Goal: Transaction & Acquisition: Purchase product/service

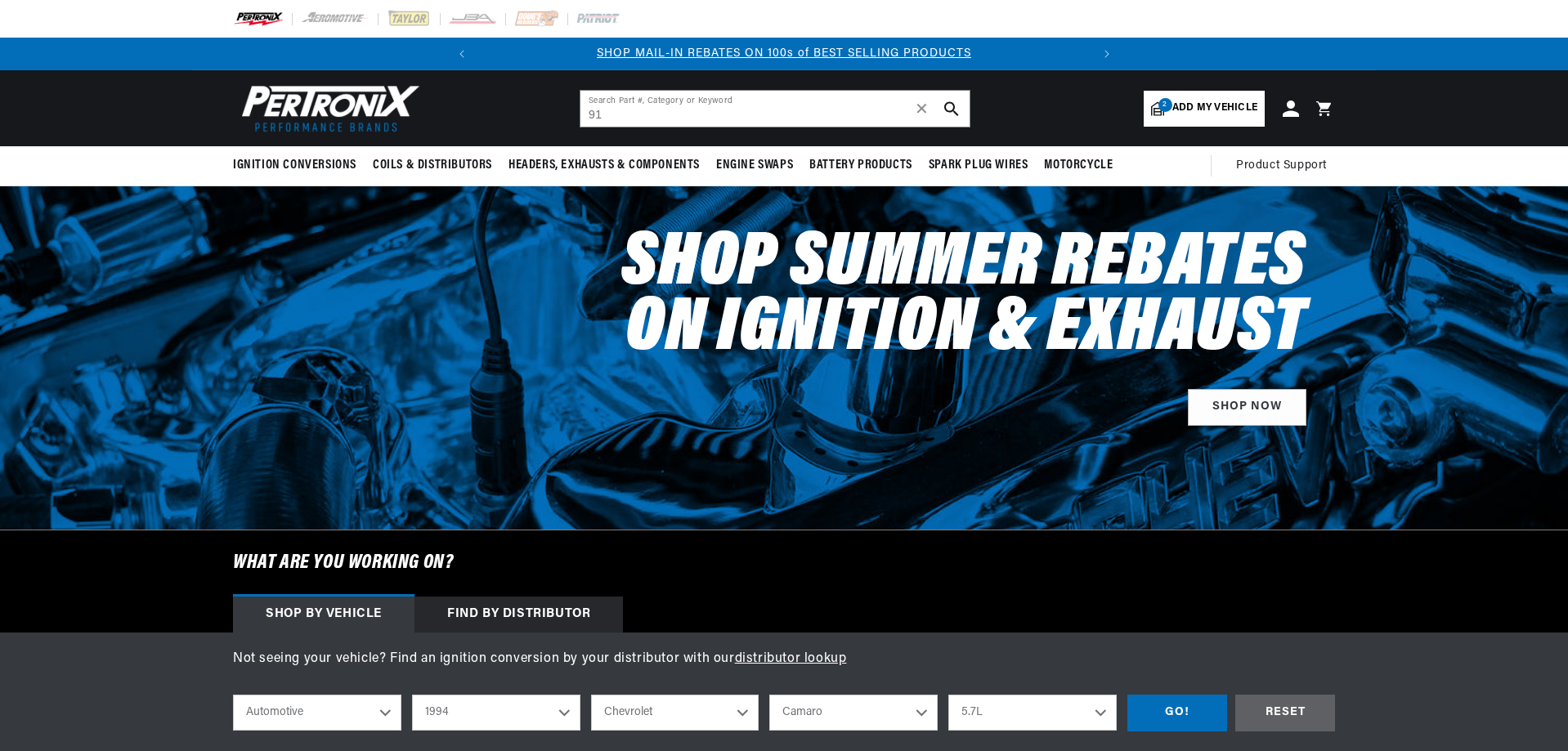
select select "1994"
select select "Chevrolet"
select select "Camaro"
type input "91281"
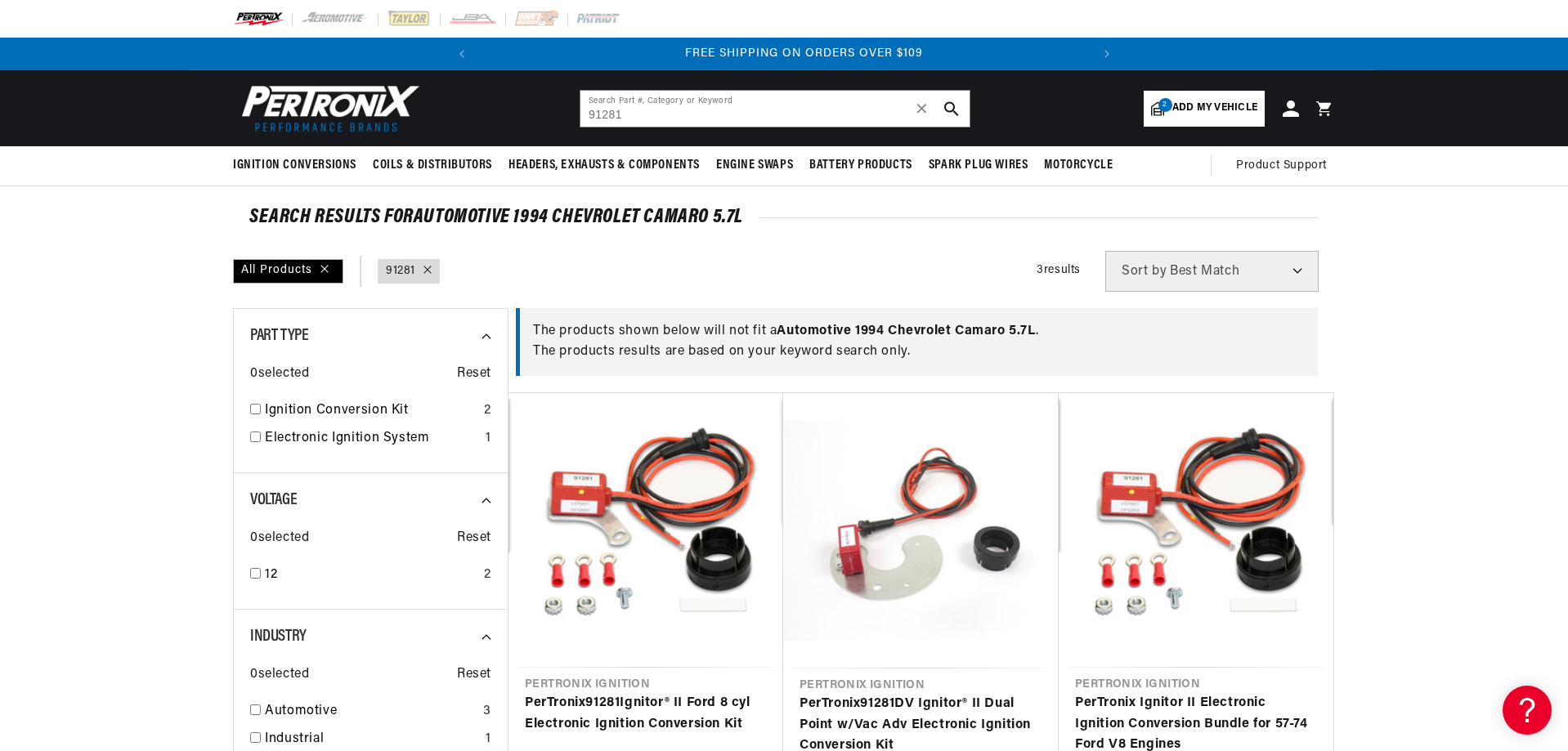
scroll to position [0, 611]
click at [735, 106] on input "91281" at bounding box center [775, 108] width 389 height 36
click at [593, 109] on input "91281" at bounding box center [775, 108] width 389 height 36
type input "1281"
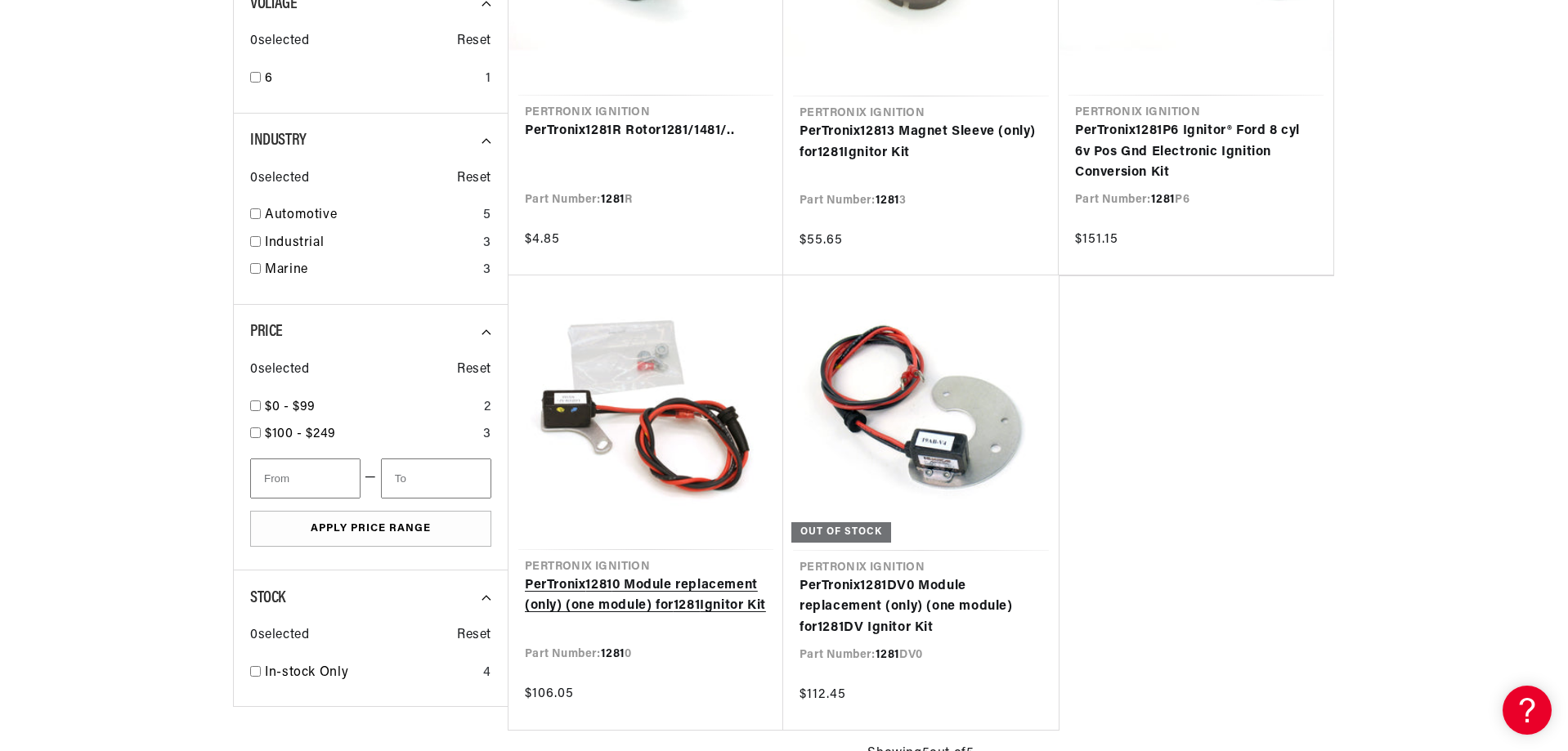
click at [569, 611] on link "PerTronix 1281 0 Module replacement (only) (one module) for 1281 Ignitor Kit" at bounding box center [645, 596] width 242 height 41
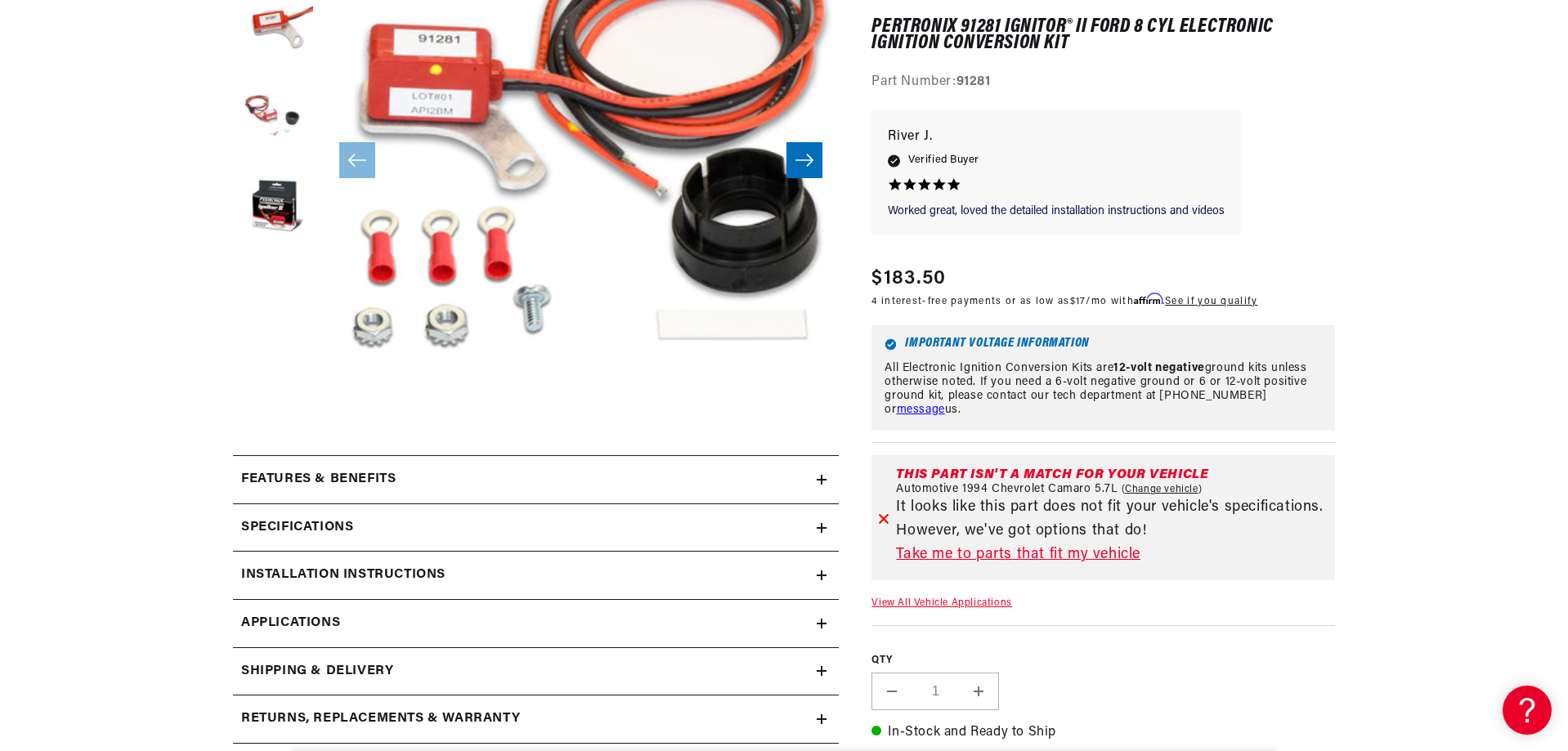
scroll to position [572, 0]
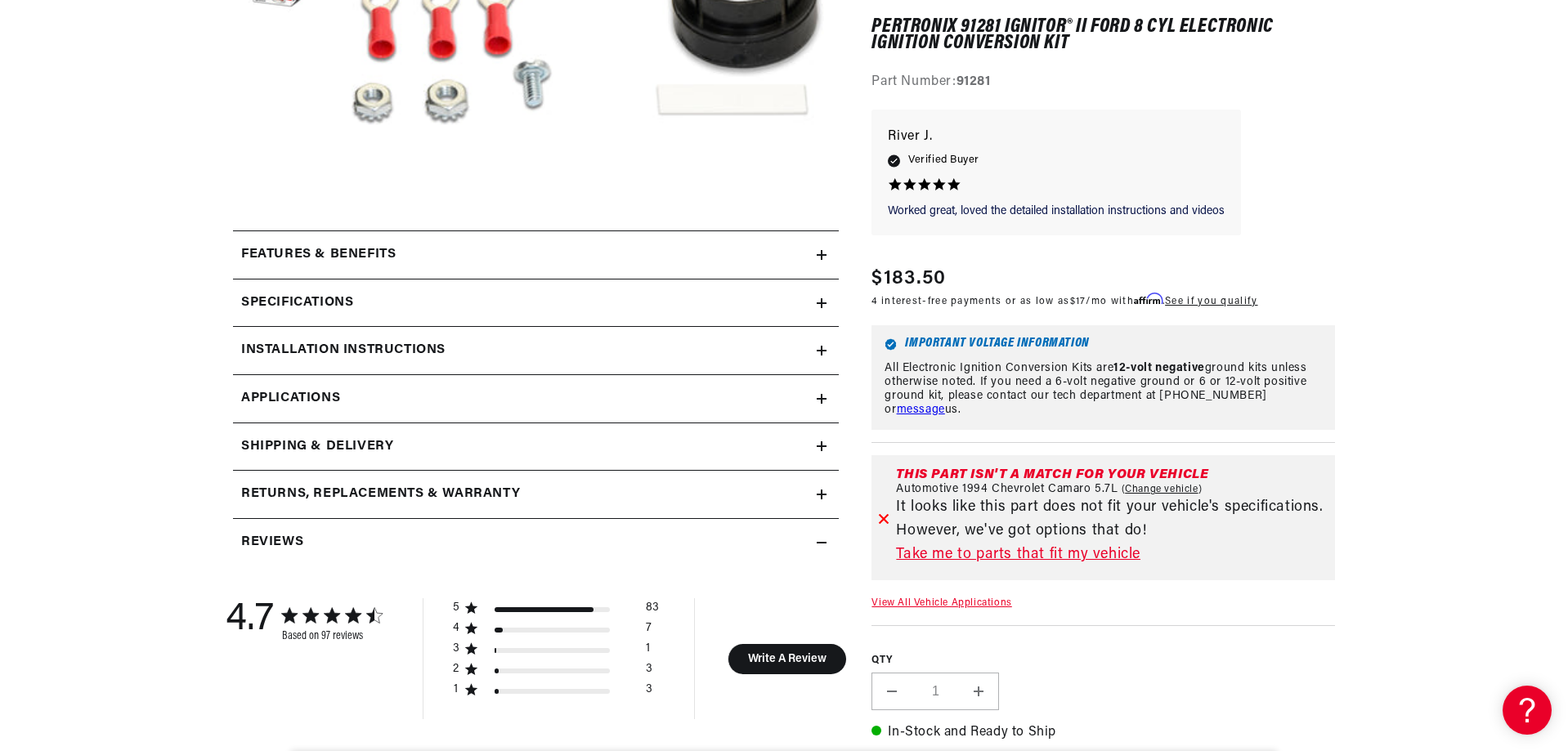
click at [289, 255] on h2 "Features & Benefits" at bounding box center [318, 255] width 155 height 22
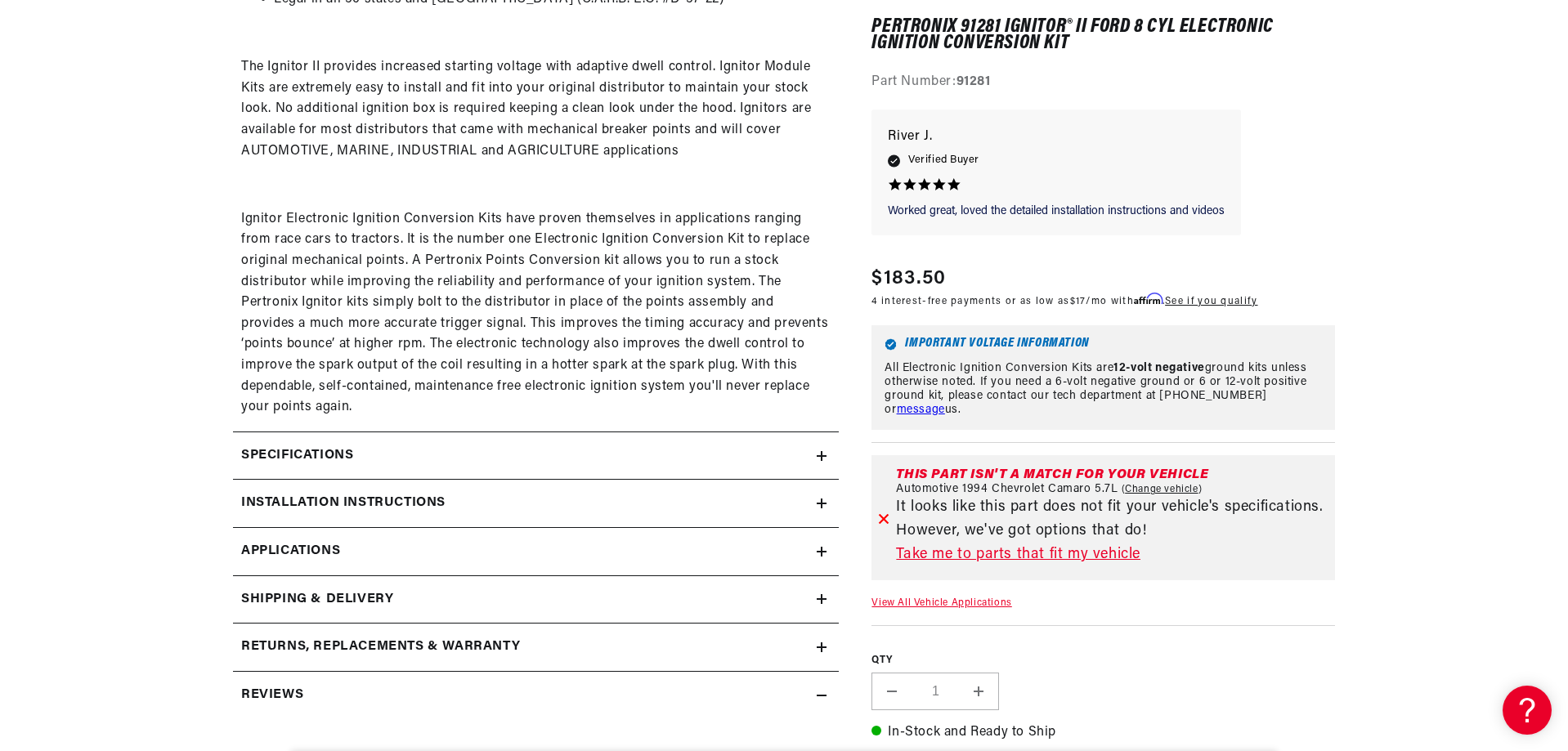
scroll to position [1144, 0]
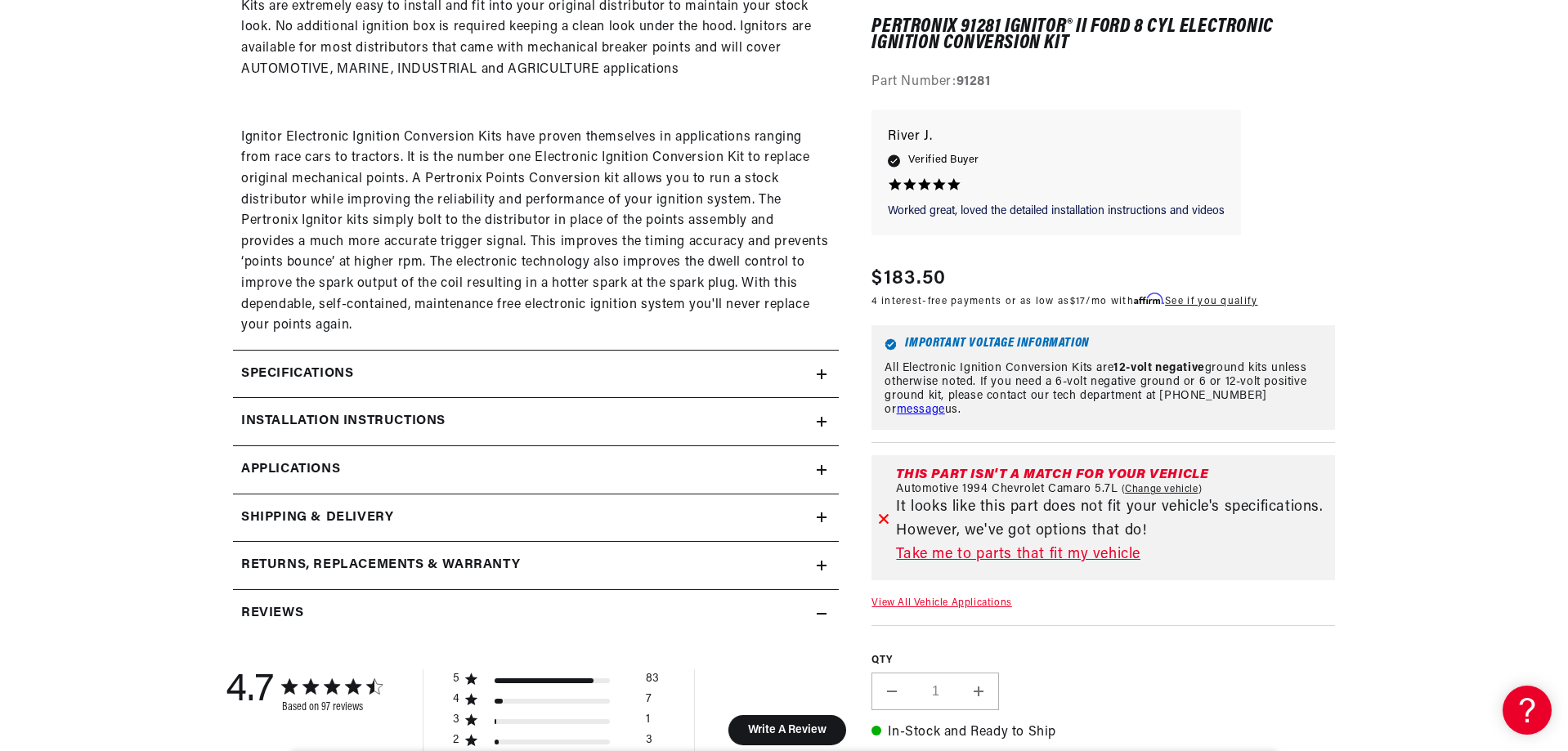
click at [347, 370] on h2 "Specifications" at bounding box center [297, 374] width 112 height 22
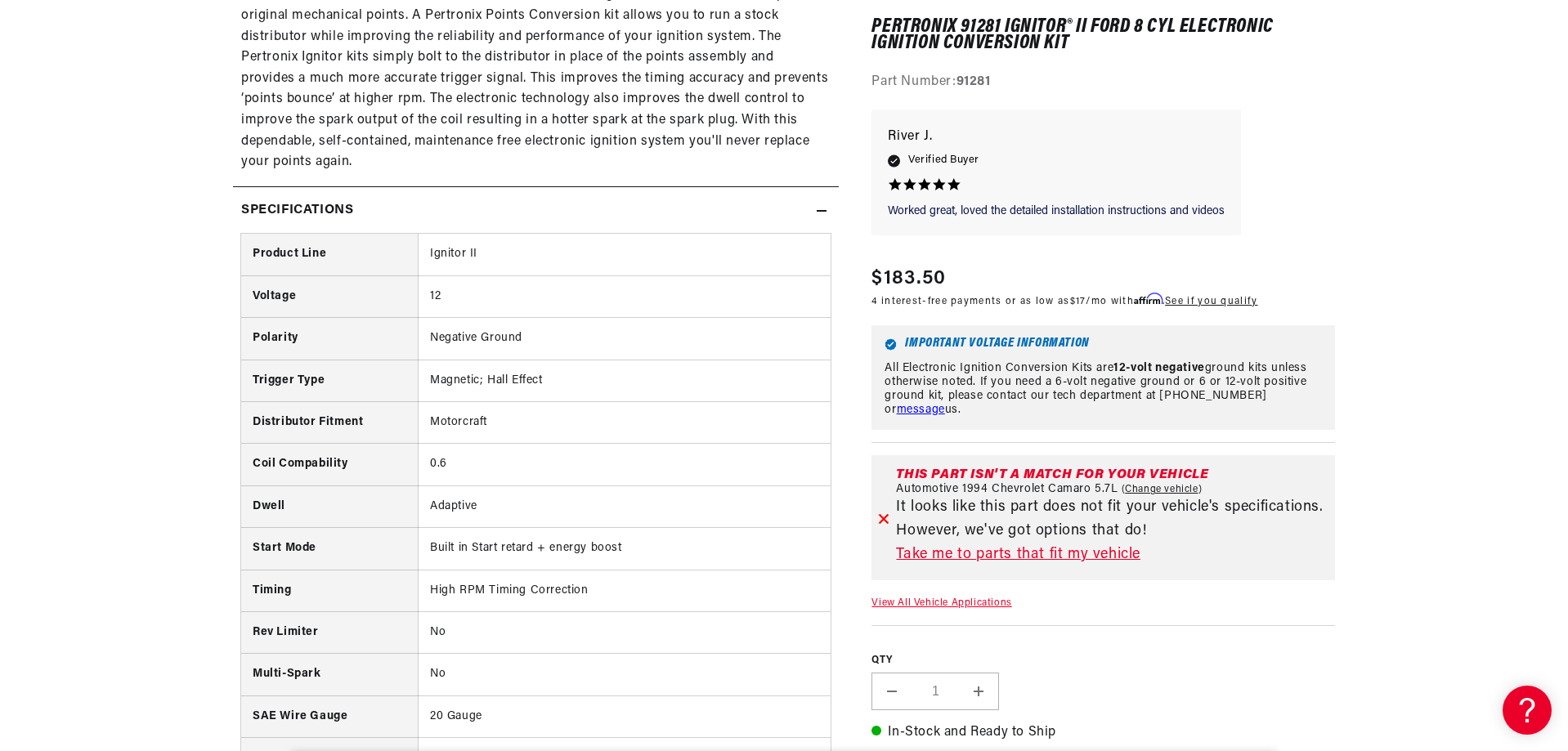
scroll to position [0, 0]
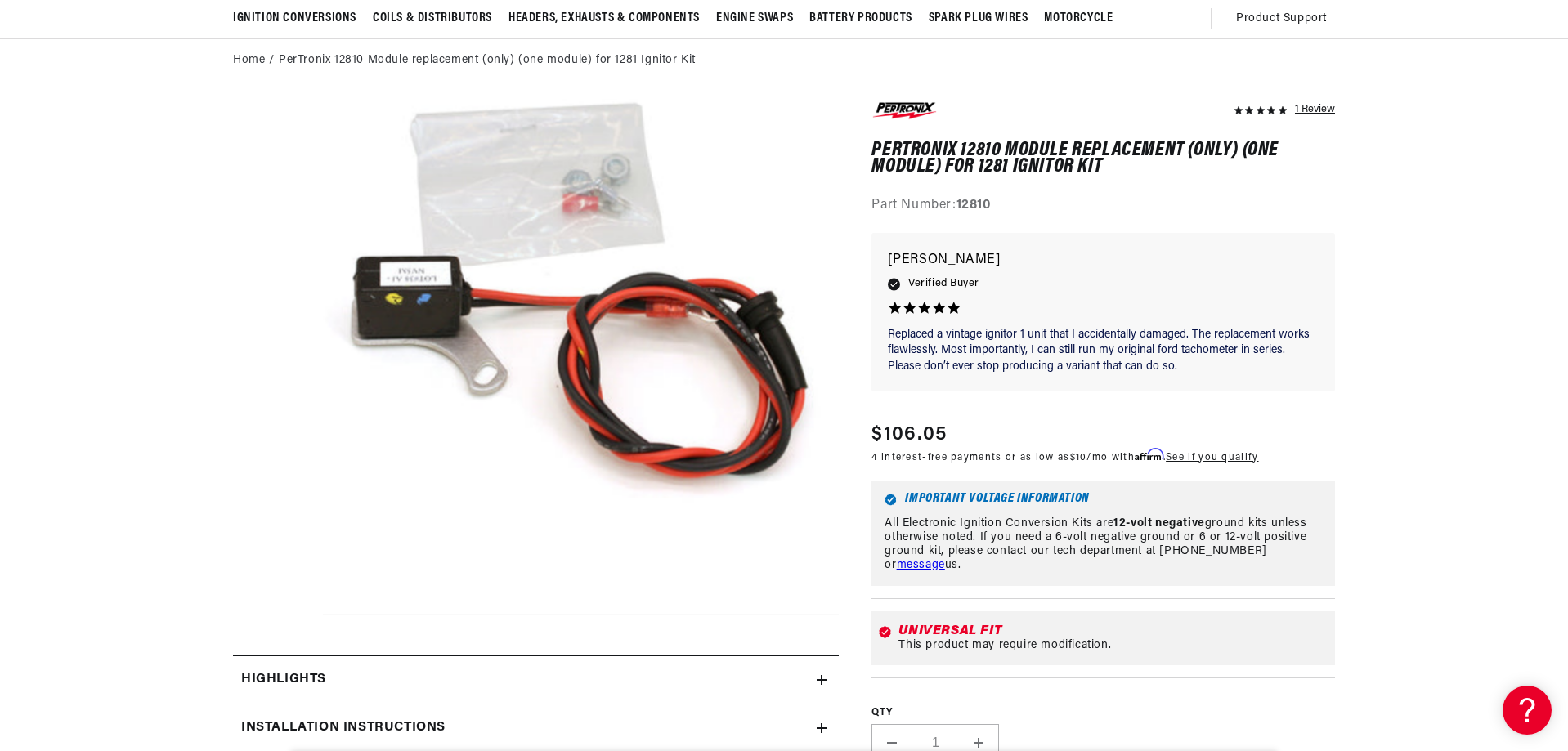
scroll to position [490, 0]
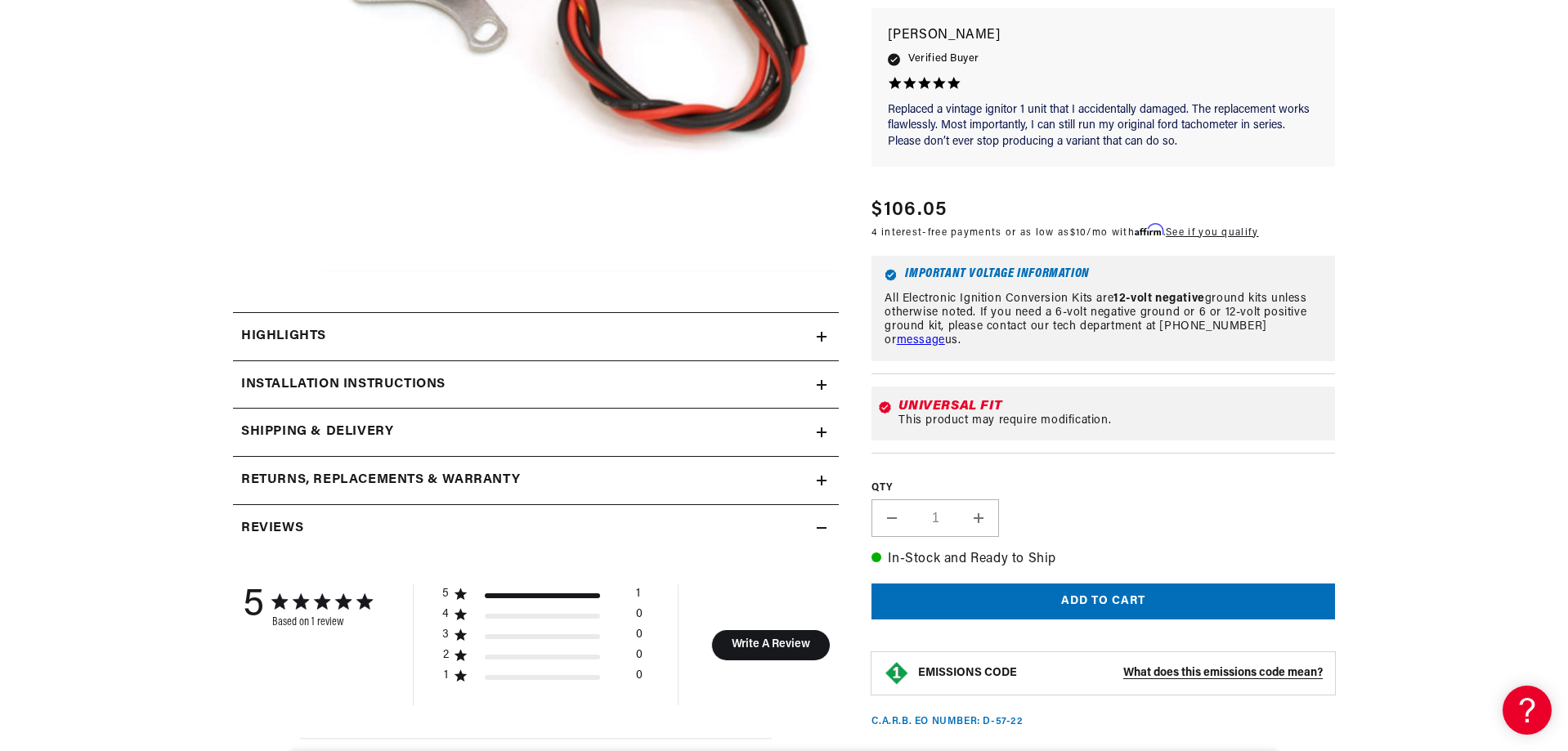
click at [352, 332] on div "Highlights" at bounding box center [525, 336] width 583 height 22
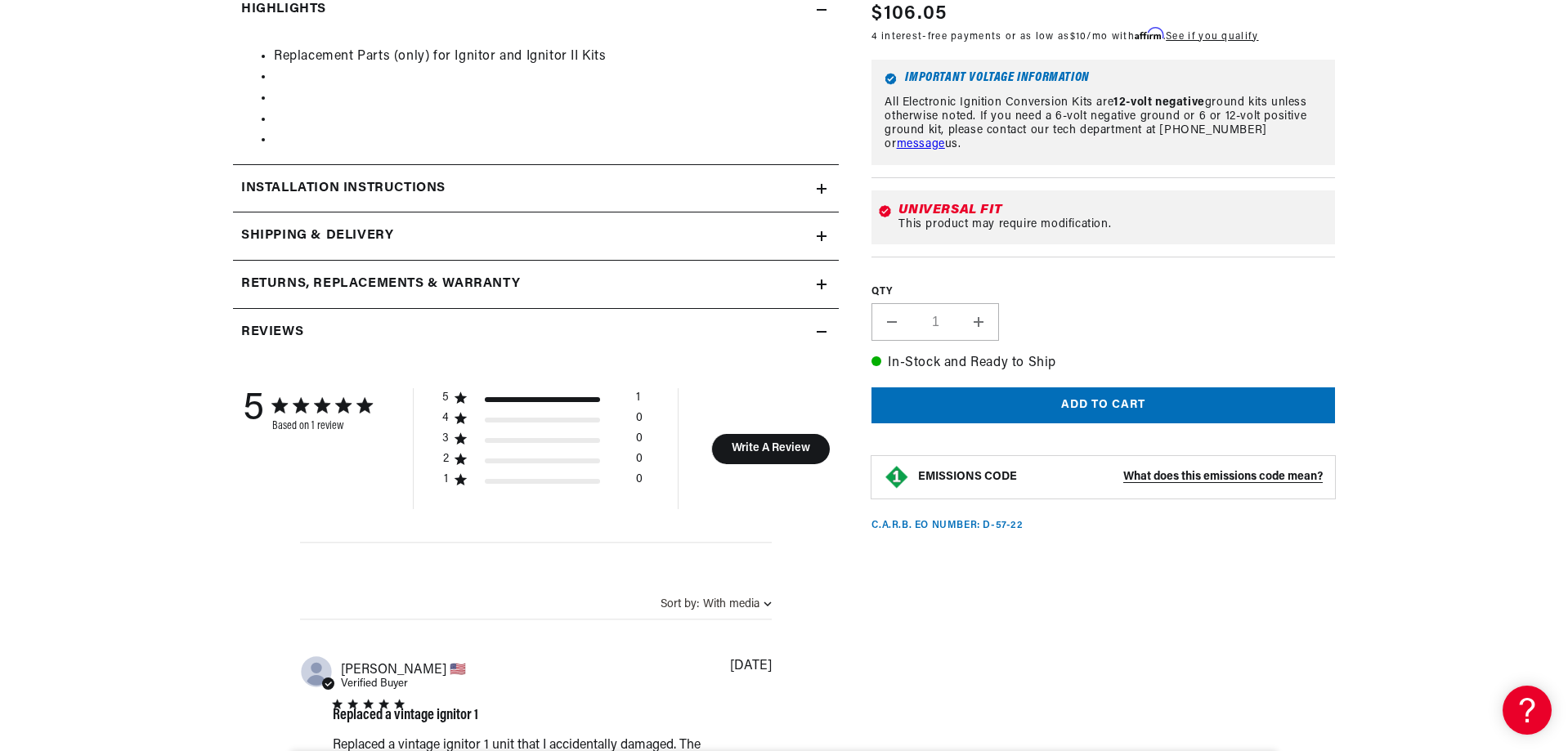
scroll to position [0, 611]
